Goal: Task Accomplishment & Management: Manage account settings

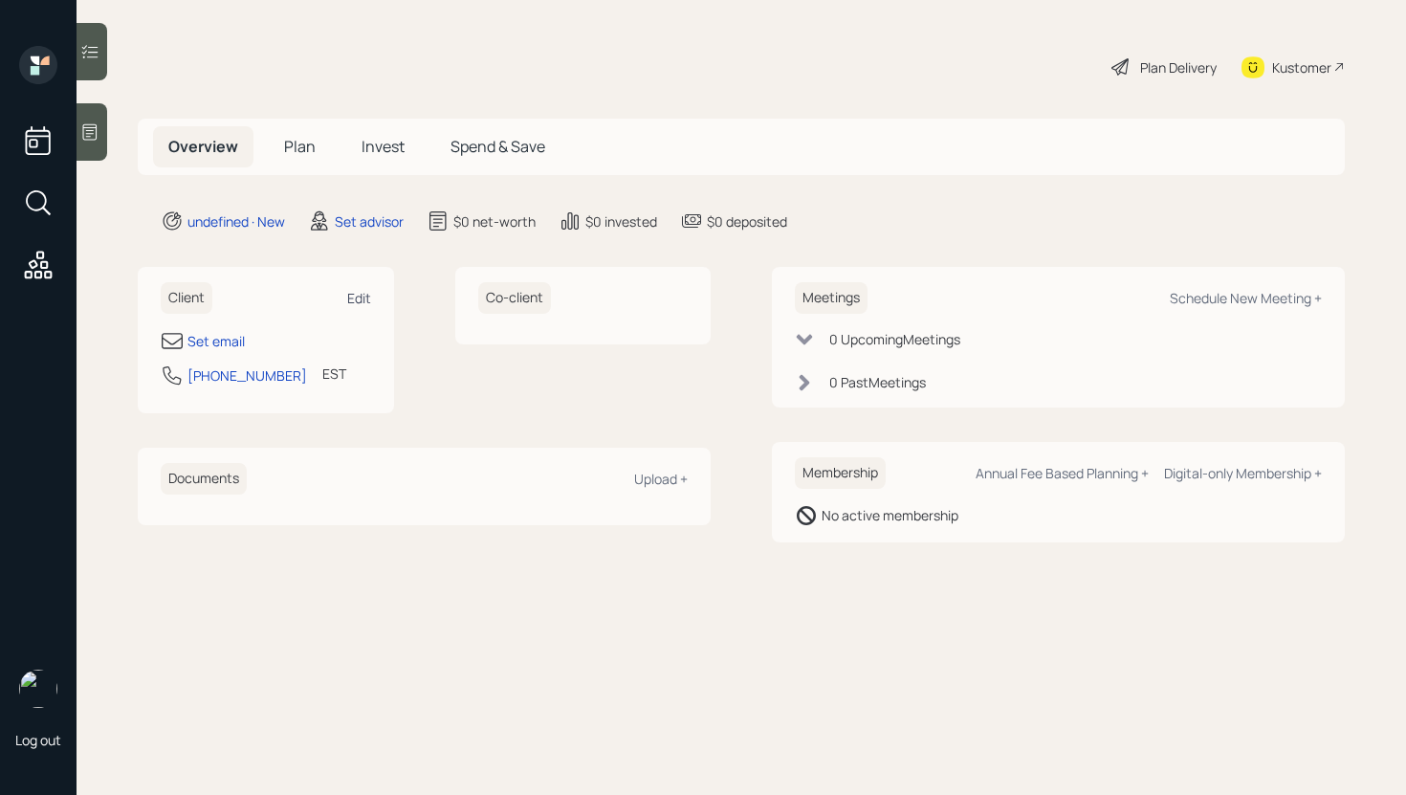
click at [352, 296] on div "Edit" at bounding box center [359, 298] width 24 height 18
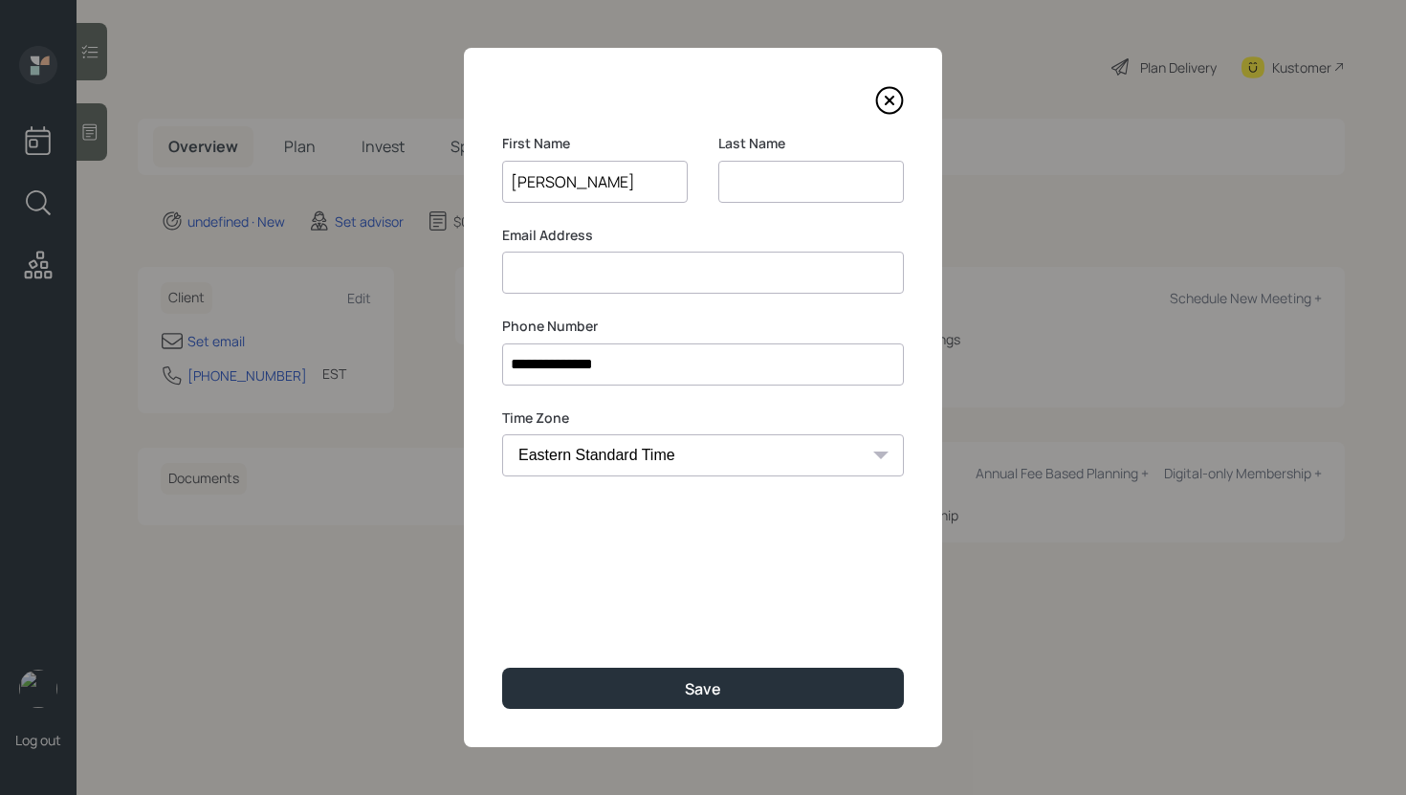
click at [584, 185] on input "[PERSON_NAME]" at bounding box center [595, 182] width 186 height 42
type input "[PERSON_NAME]"
click at [774, 178] on input at bounding box center [811, 182] width 186 height 42
paste input "[PERSON_NAME]"
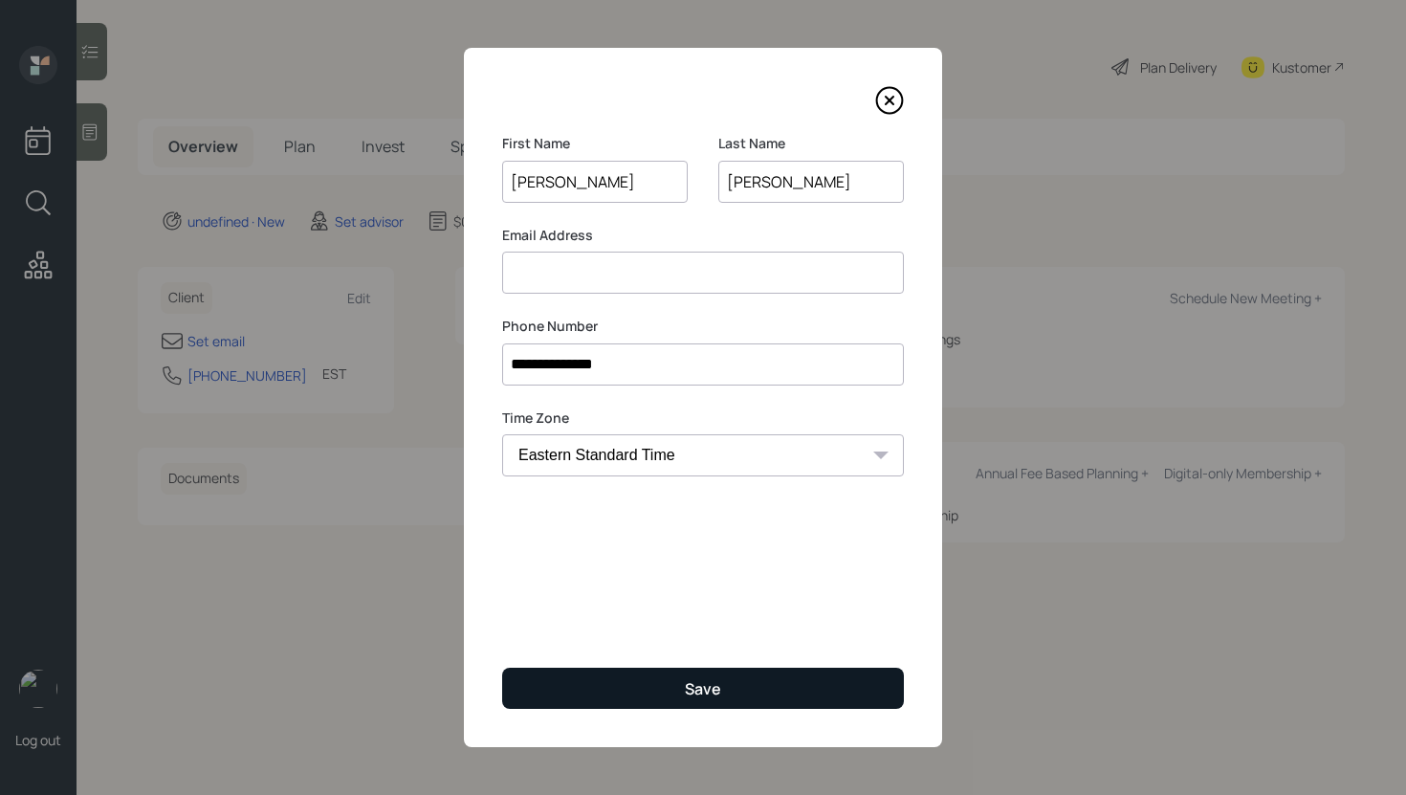
type input "[PERSON_NAME]"
click at [612, 678] on button "Save" at bounding box center [703, 687] width 402 height 41
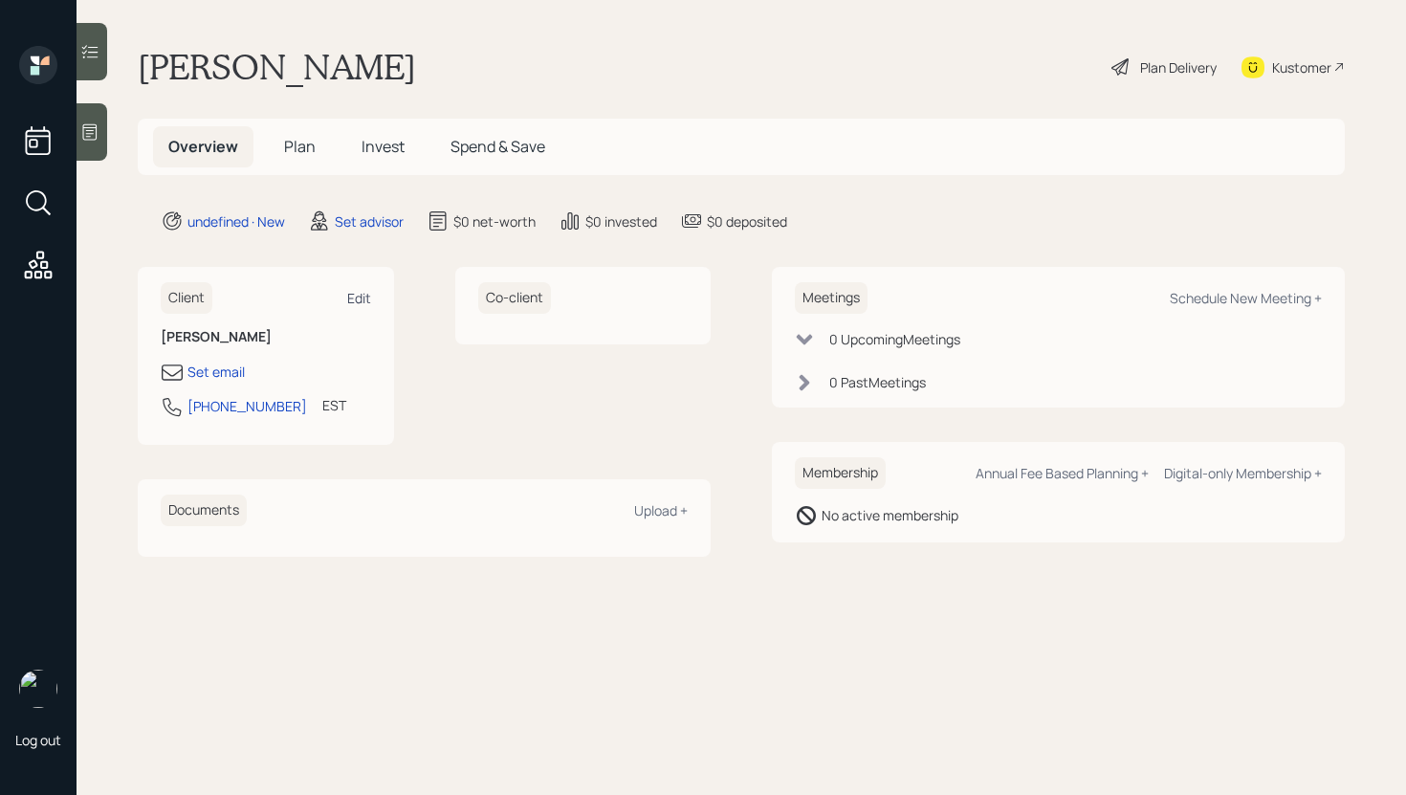
click at [364, 295] on div "Edit" at bounding box center [359, 298] width 24 height 18
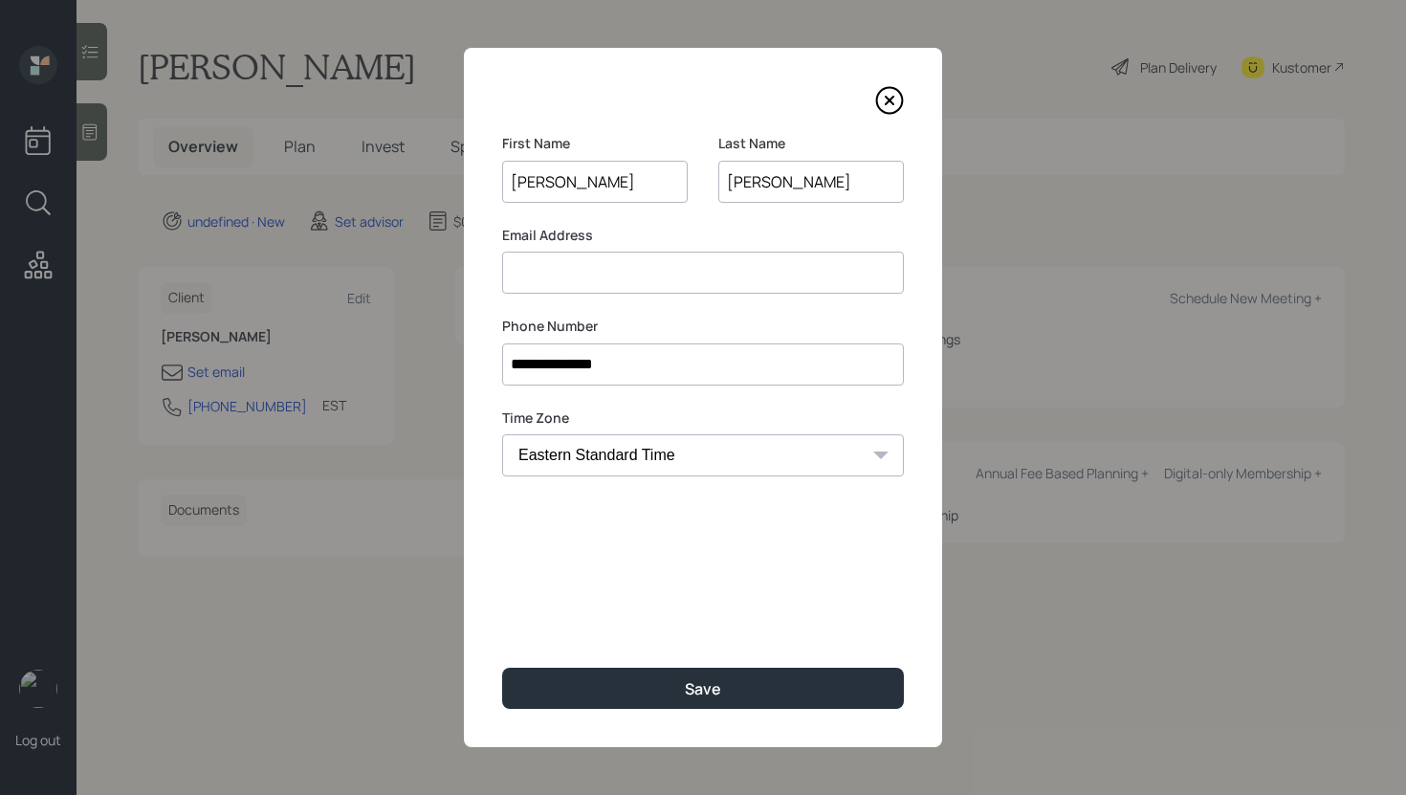
click at [610, 287] on input at bounding box center [703, 272] width 402 height 42
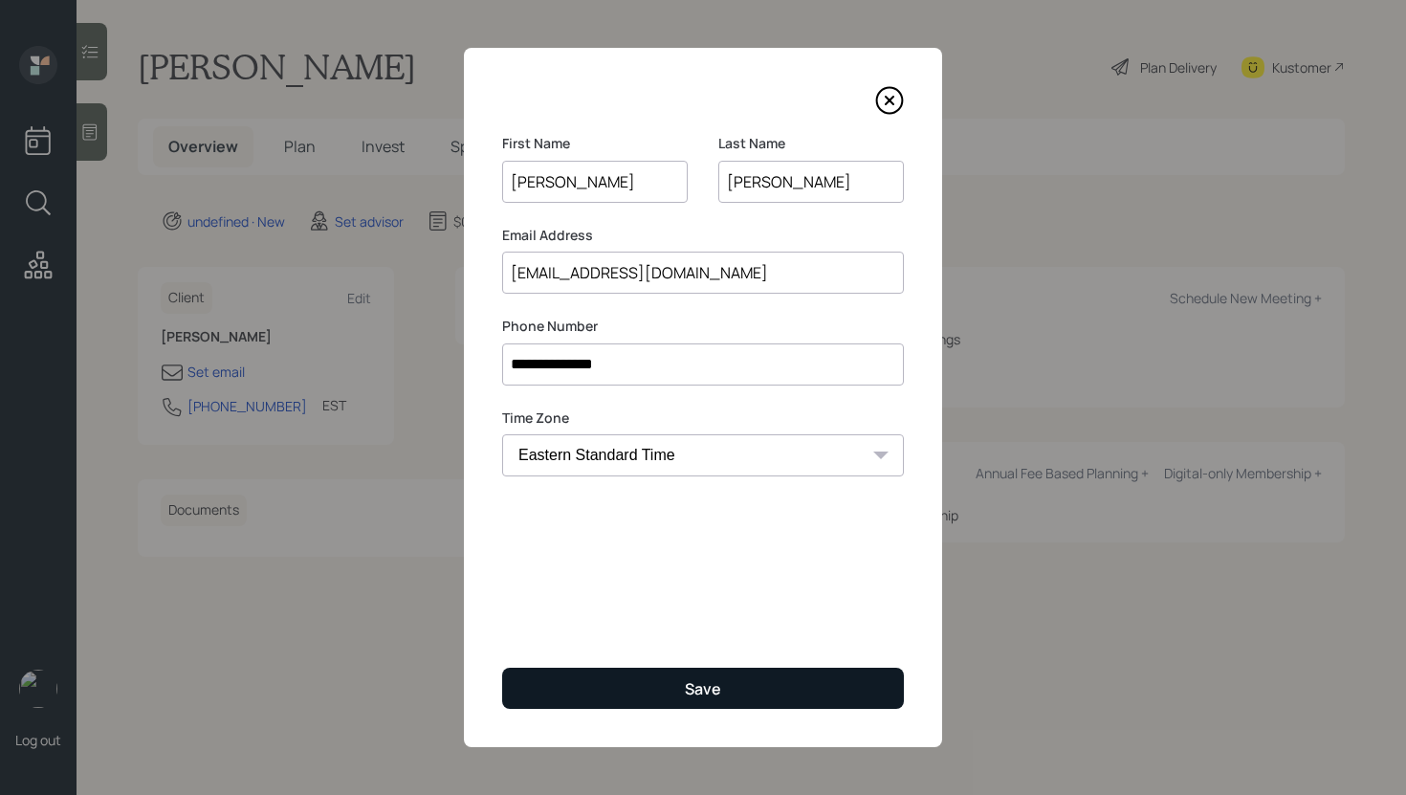
type input "[EMAIL_ADDRESS][DOMAIN_NAME]"
click at [644, 683] on button "Save" at bounding box center [703, 687] width 402 height 41
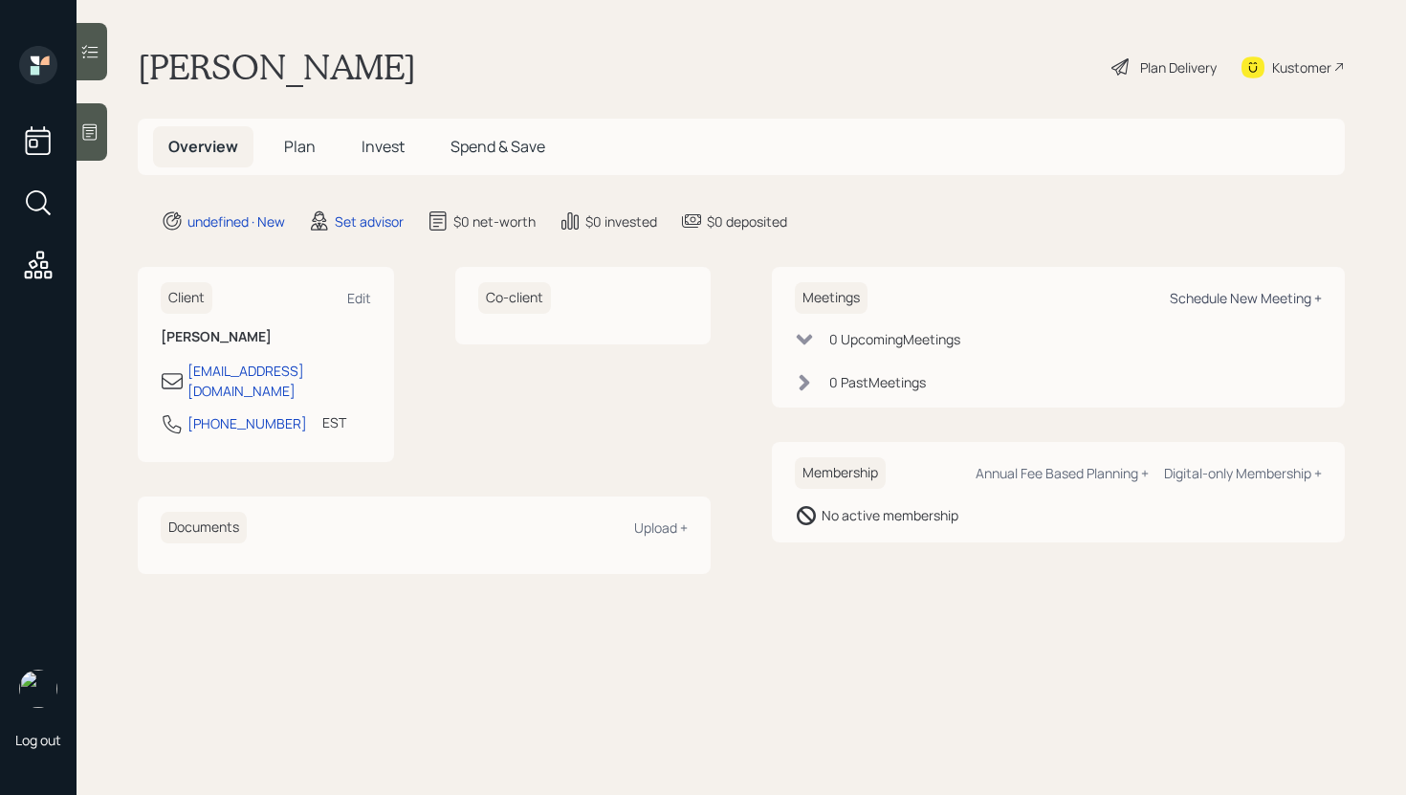
click at [1233, 294] on div "Schedule New Meeting +" at bounding box center [1245, 298] width 152 height 18
select select "round-[PERSON_NAME]"
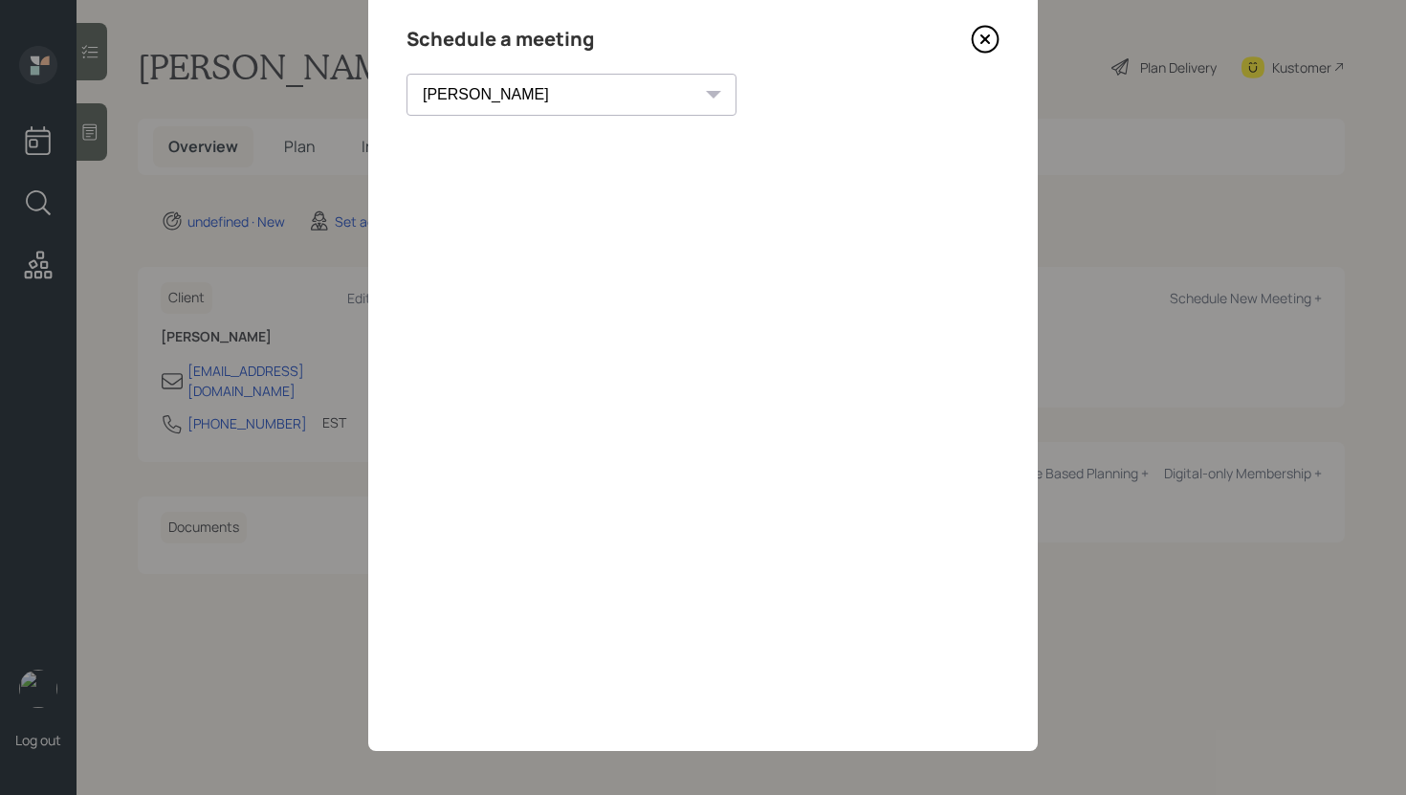
scroll to position [66, 0]
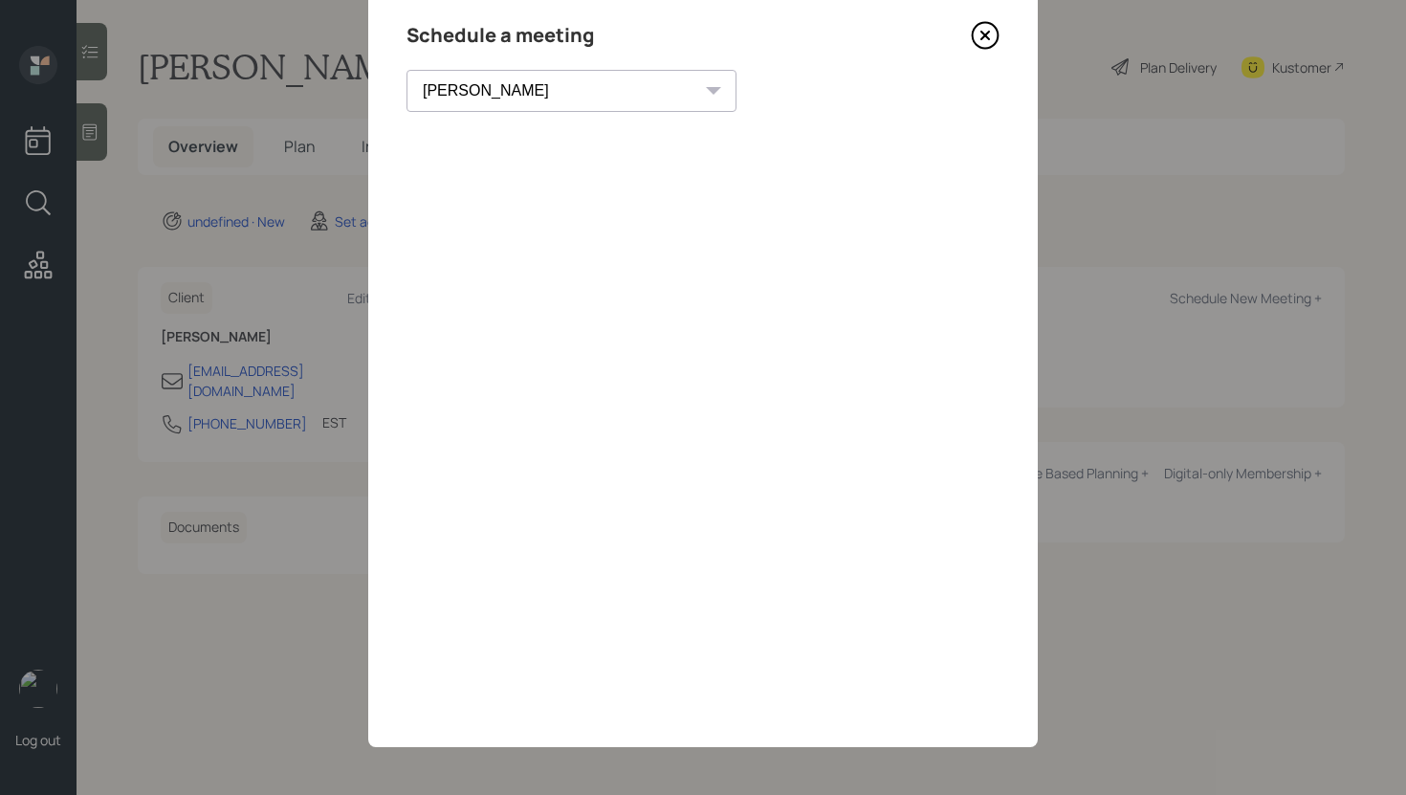
click at [989, 45] on icon at bounding box center [985, 35] width 29 height 29
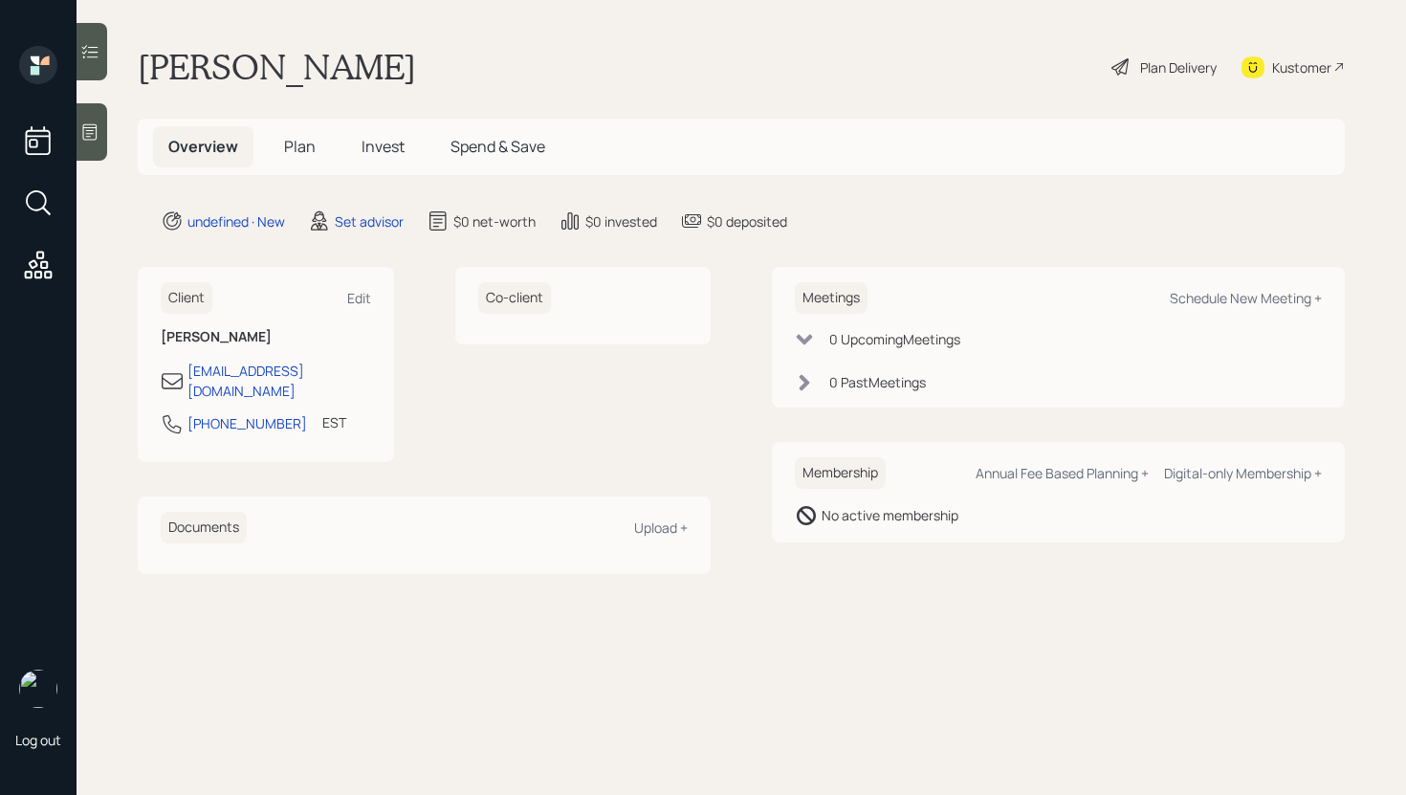
click at [98, 130] on icon at bounding box center [89, 131] width 19 height 19
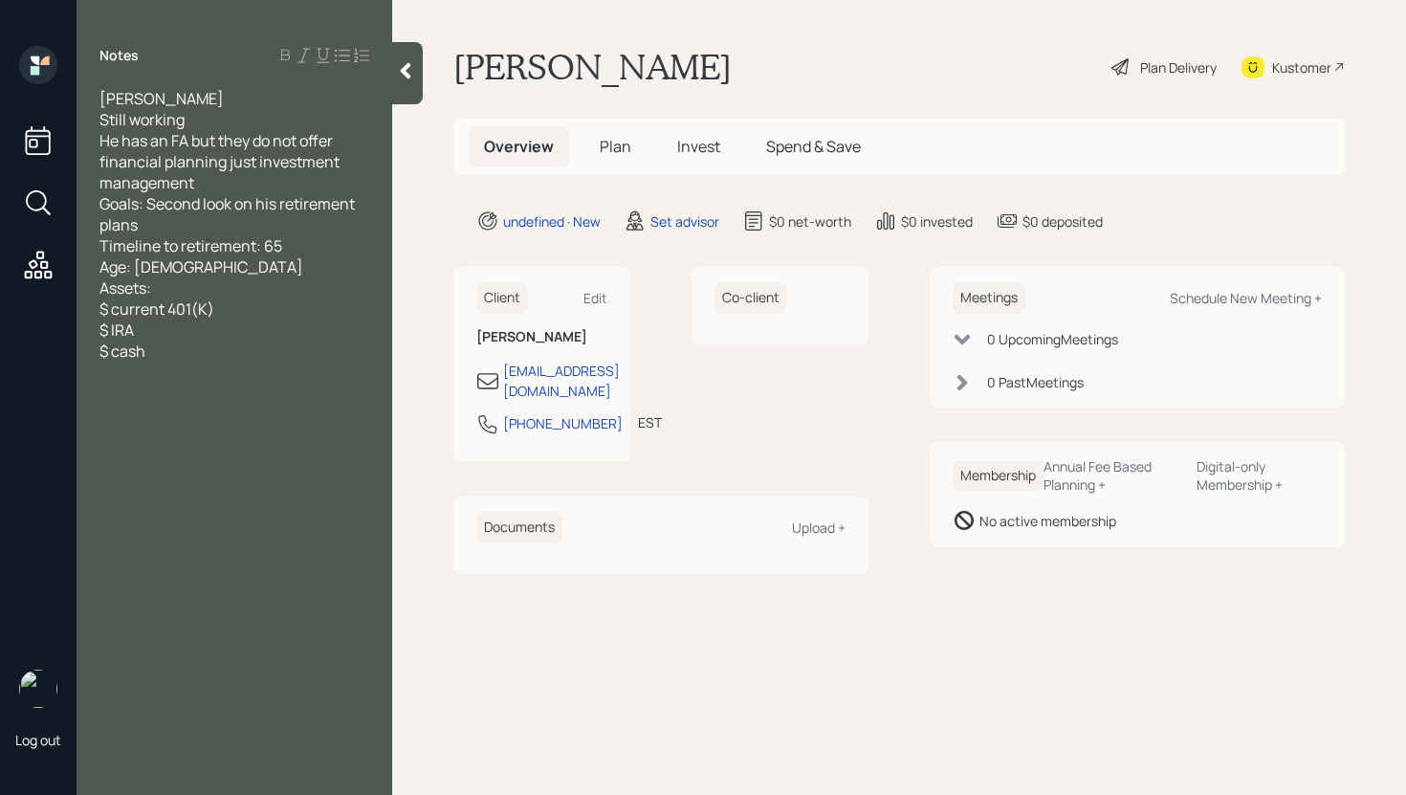
click at [407, 79] on icon at bounding box center [405, 70] width 19 height 19
